Goal: Find contact information: Find contact information

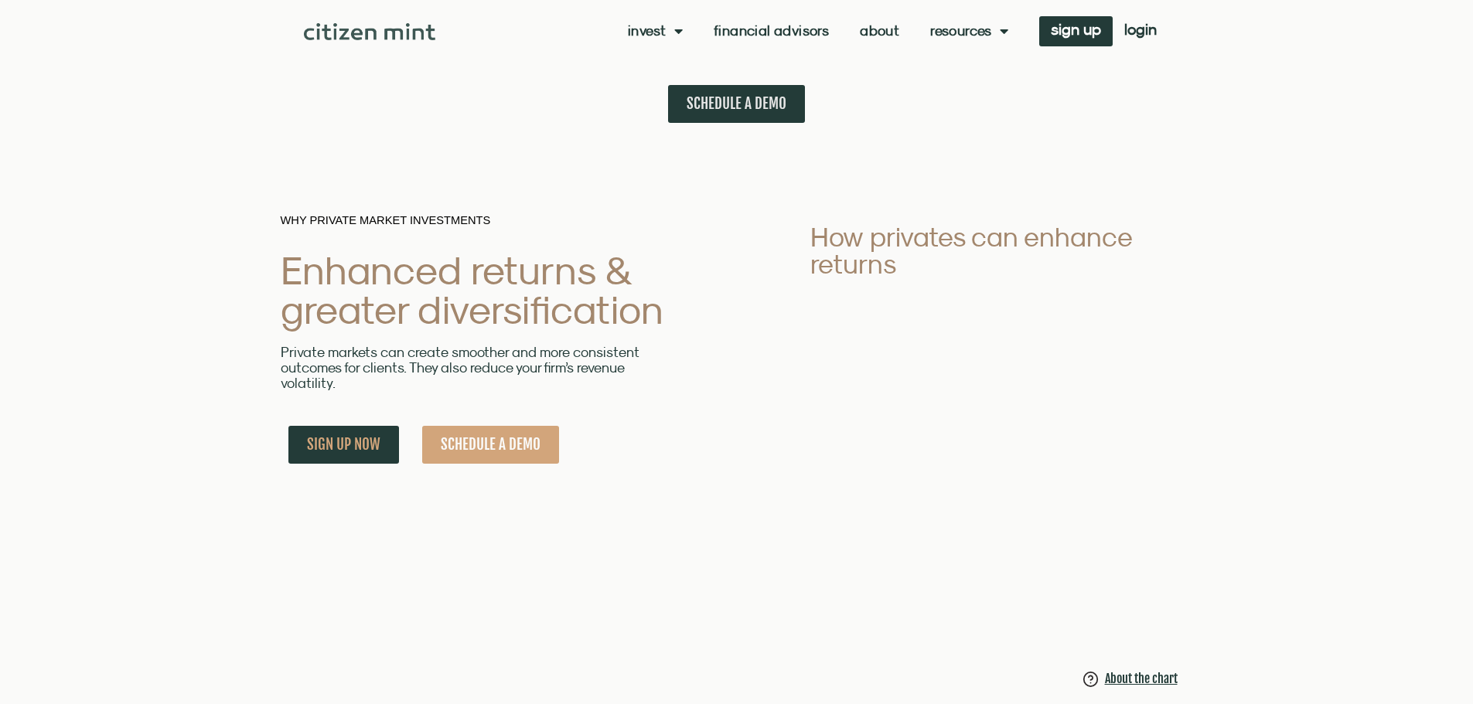
scroll to position [1005, 0]
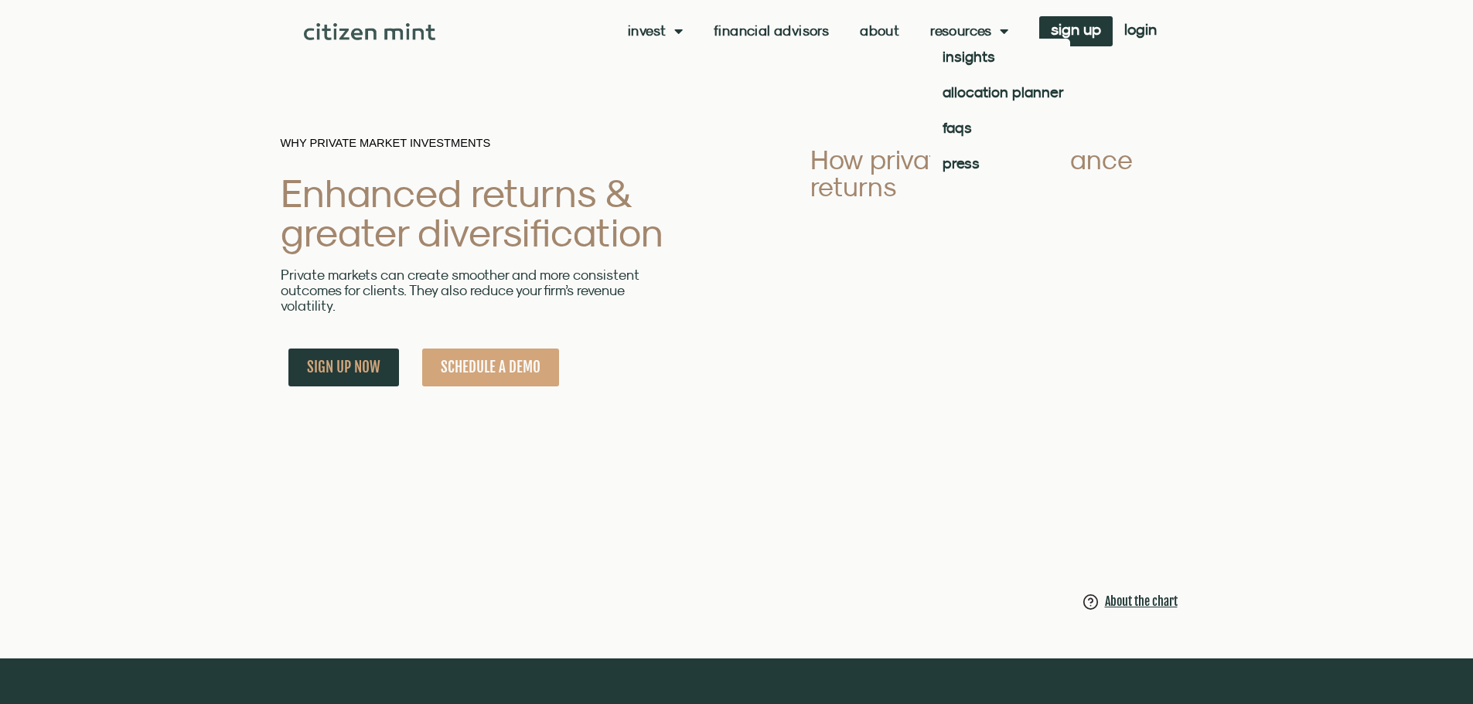
click at [984, 29] on link "Resources" at bounding box center [969, 30] width 78 height 15
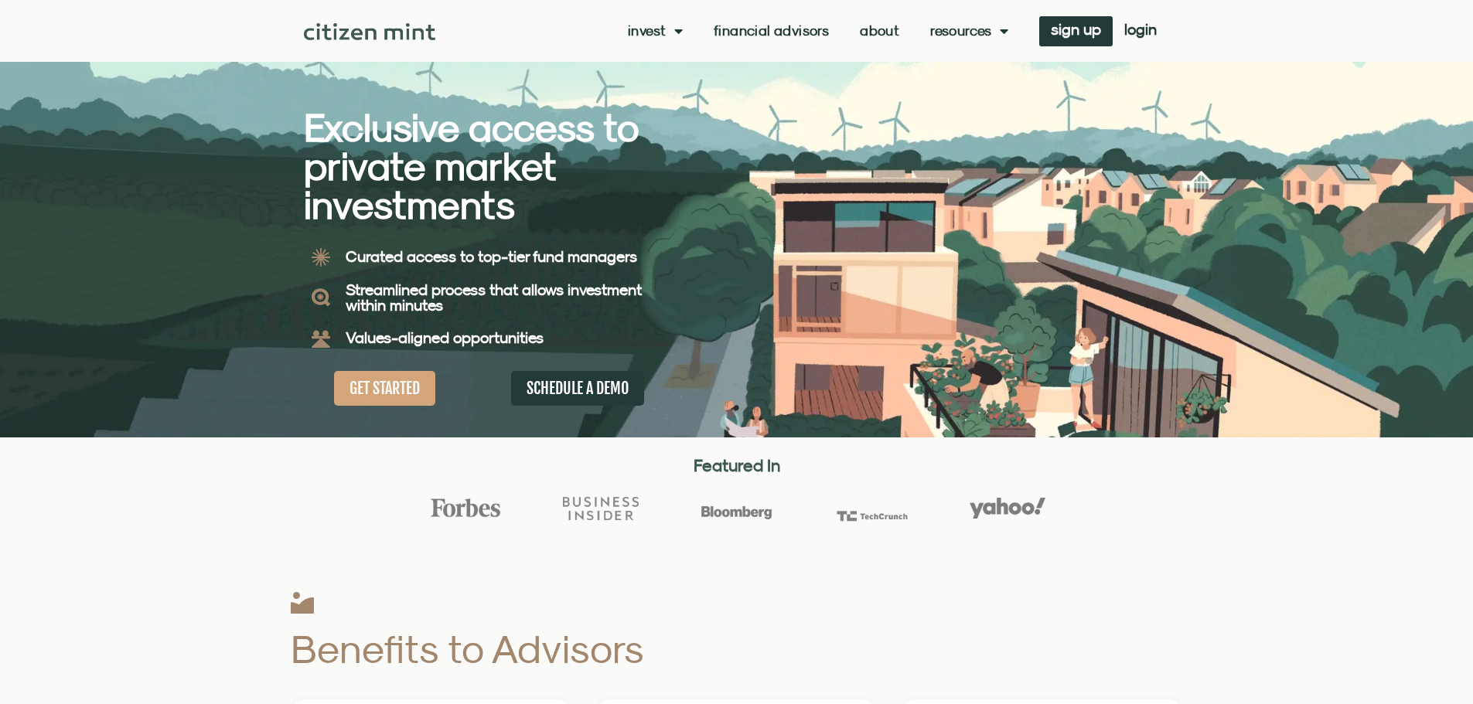
click at [855, 30] on li "About" at bounding box center [879, 30] width 70 height 15
click at [870, 31] on link "About" at bounding box center [879, 30] width 39 height 15
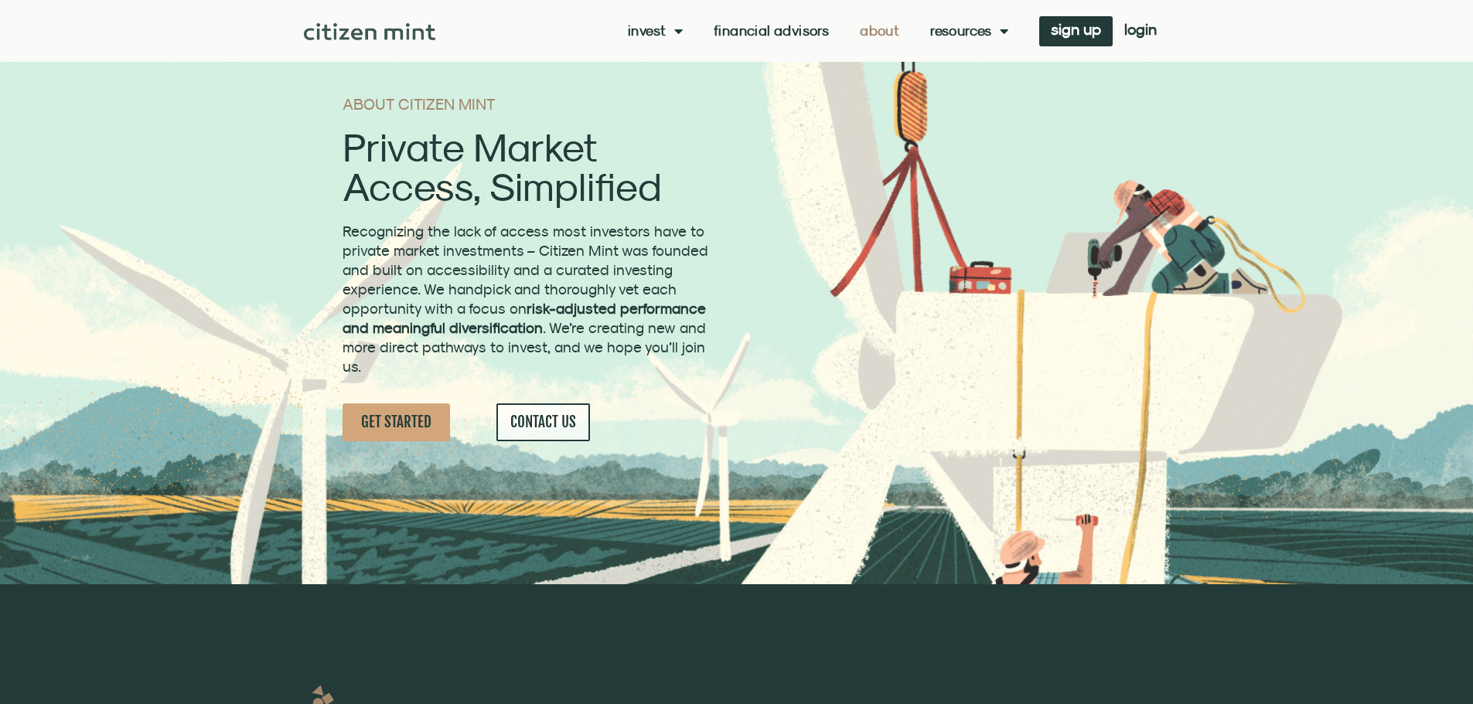
click at [561, 420] on span "CONTACT US" at bounding box center [543, 422] width 66 height 19
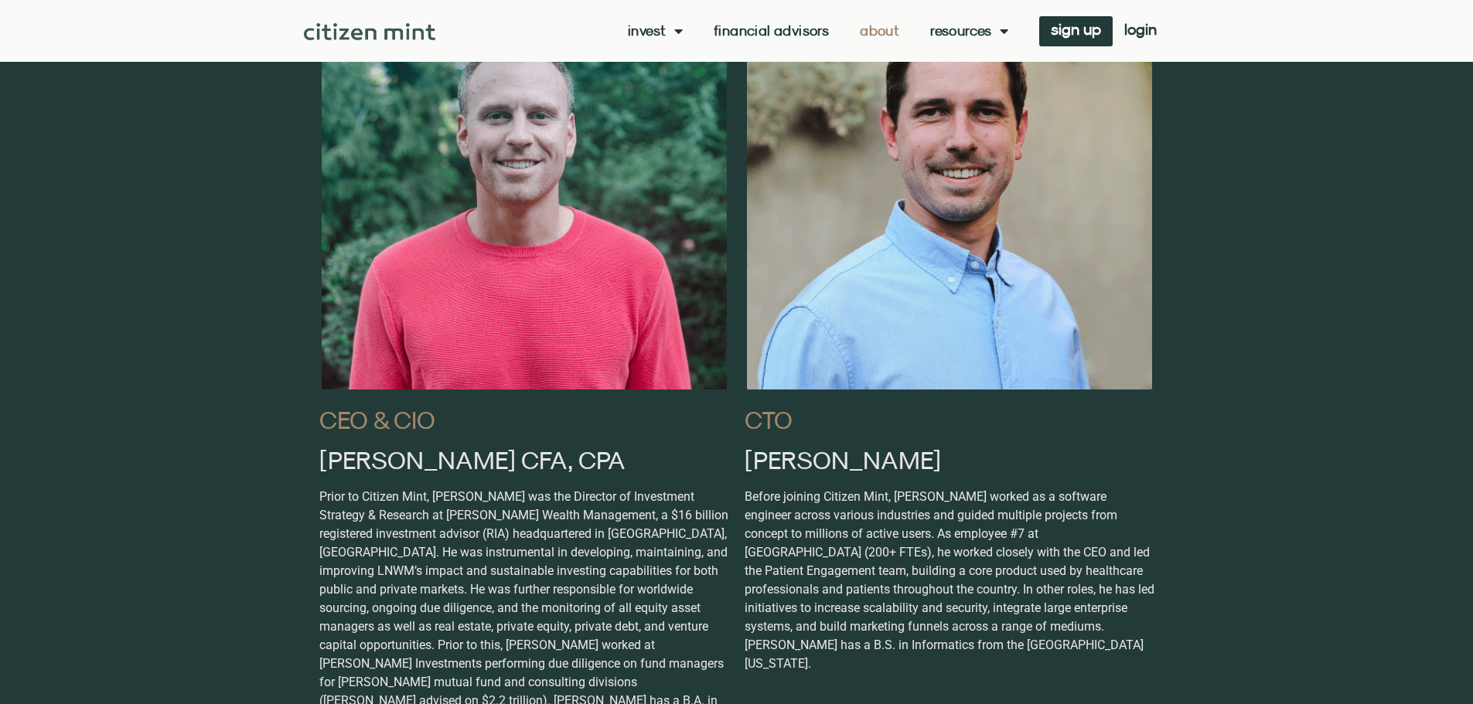
scroll to position [888, 0]
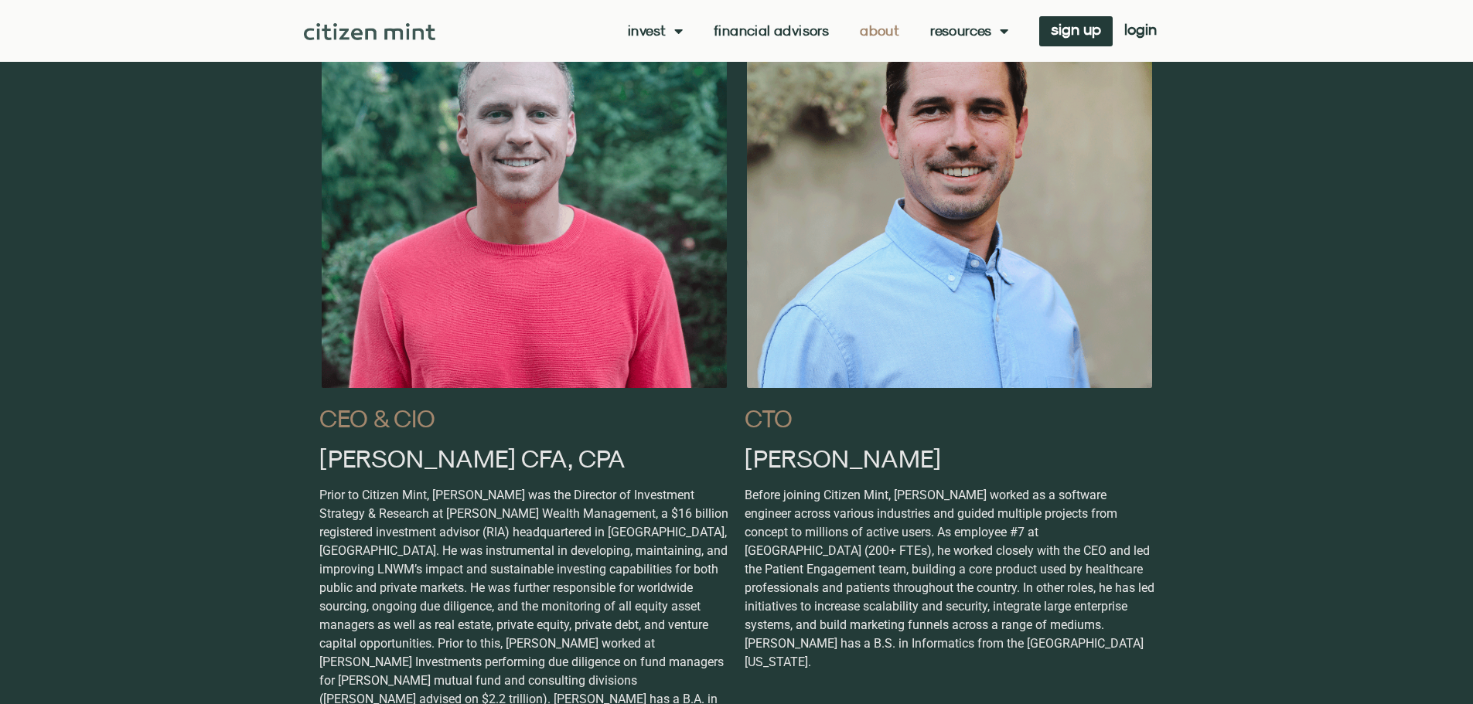
click at [393, 424] on h2 "CEO & CIO" at bounding box center [524, 418] width 410 height 25
click at [417, 462] on h2 "Josh Hile CFA, CPA" at bounding box center [524, 458] width 410 height 25
